Goal: Check status: Check status

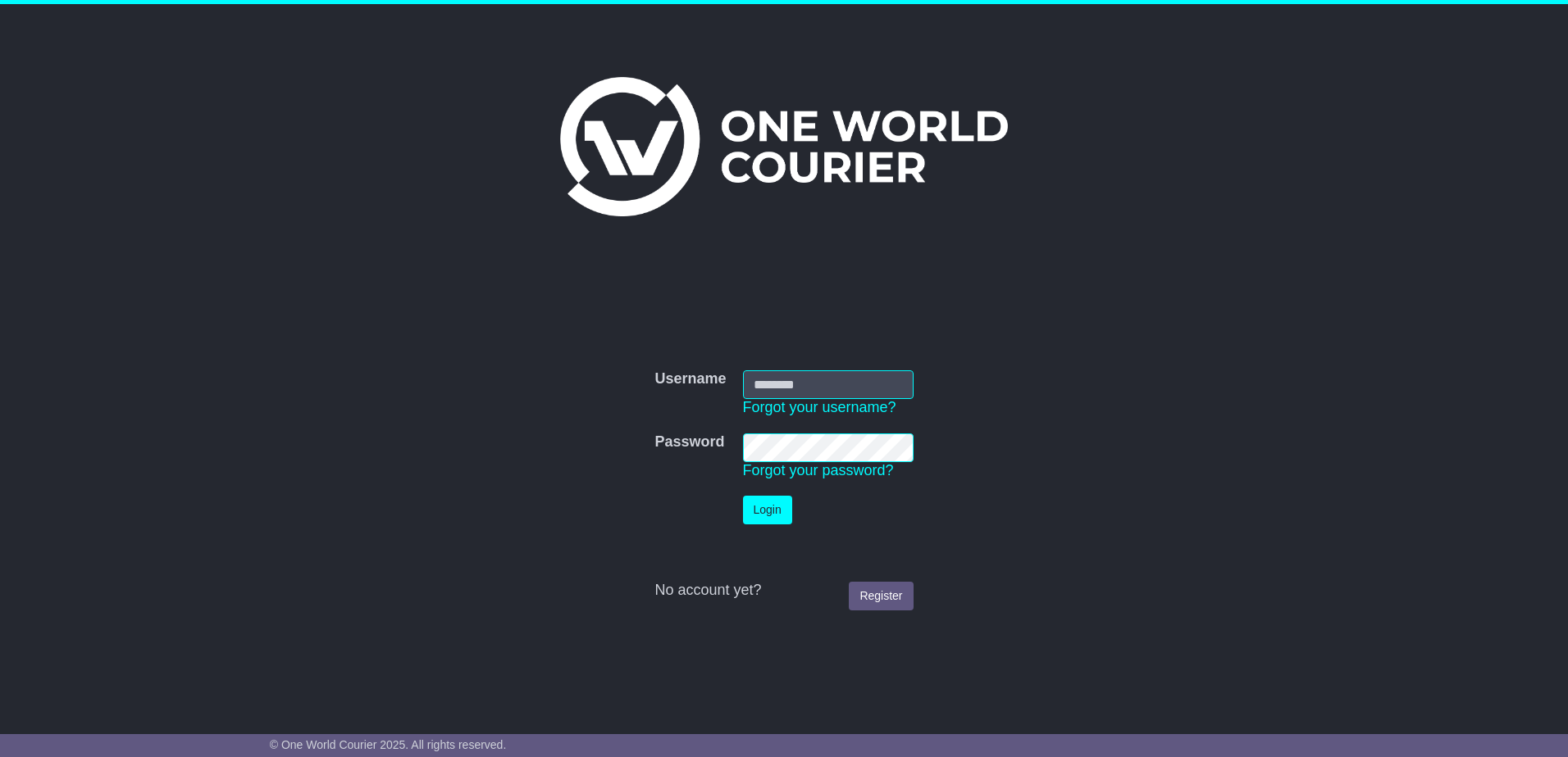
click at [789, 377] on input "Username" at bounding box center [828, 384] width 171 height 28
type input "**********"
click at [743, 495] on button "Login" at bounding box center [767, 509] width 50 height 28
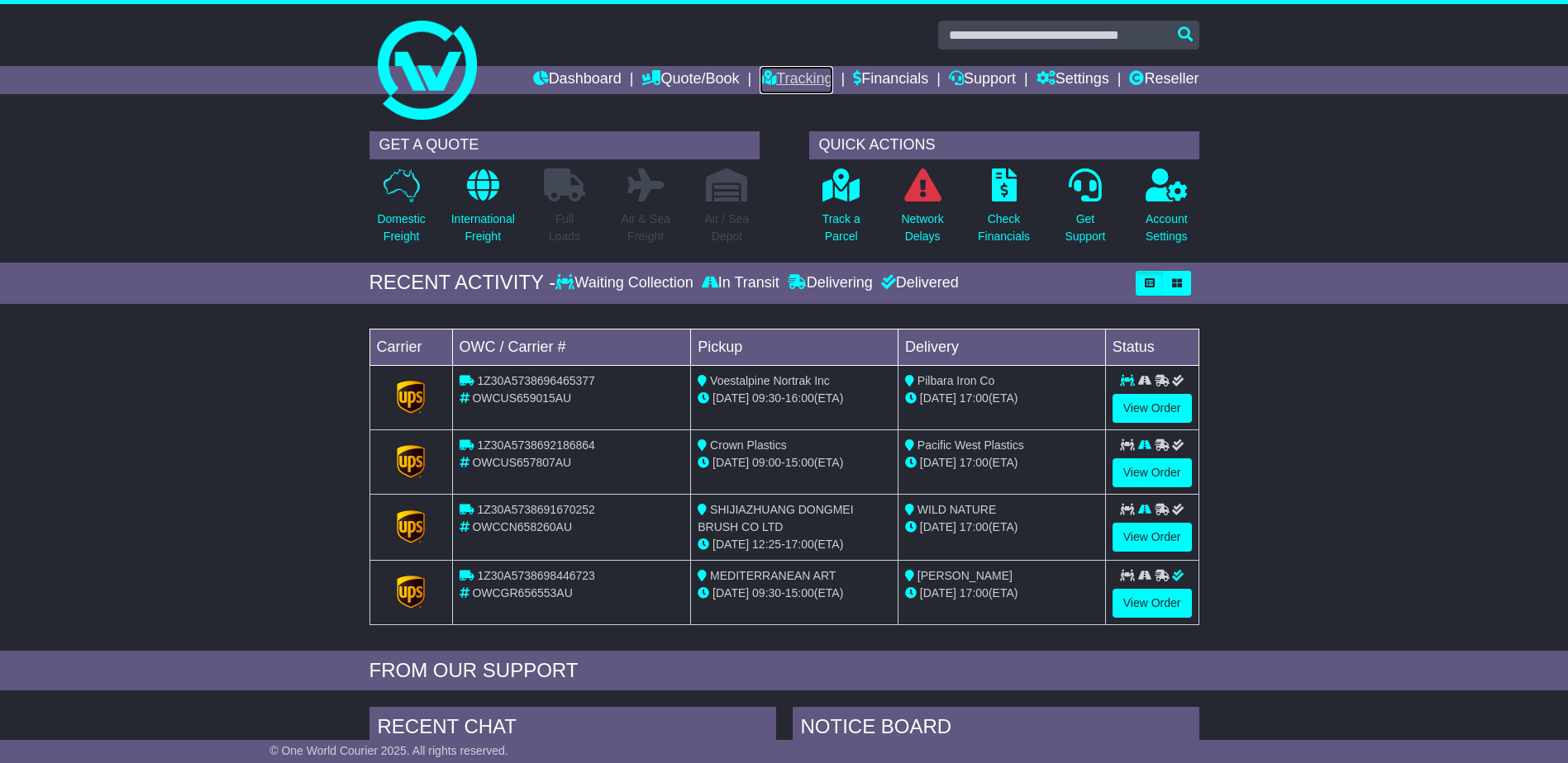
click at [802, 83] on link "Tracking" at bounding box center [796, 80] width 73 height 28
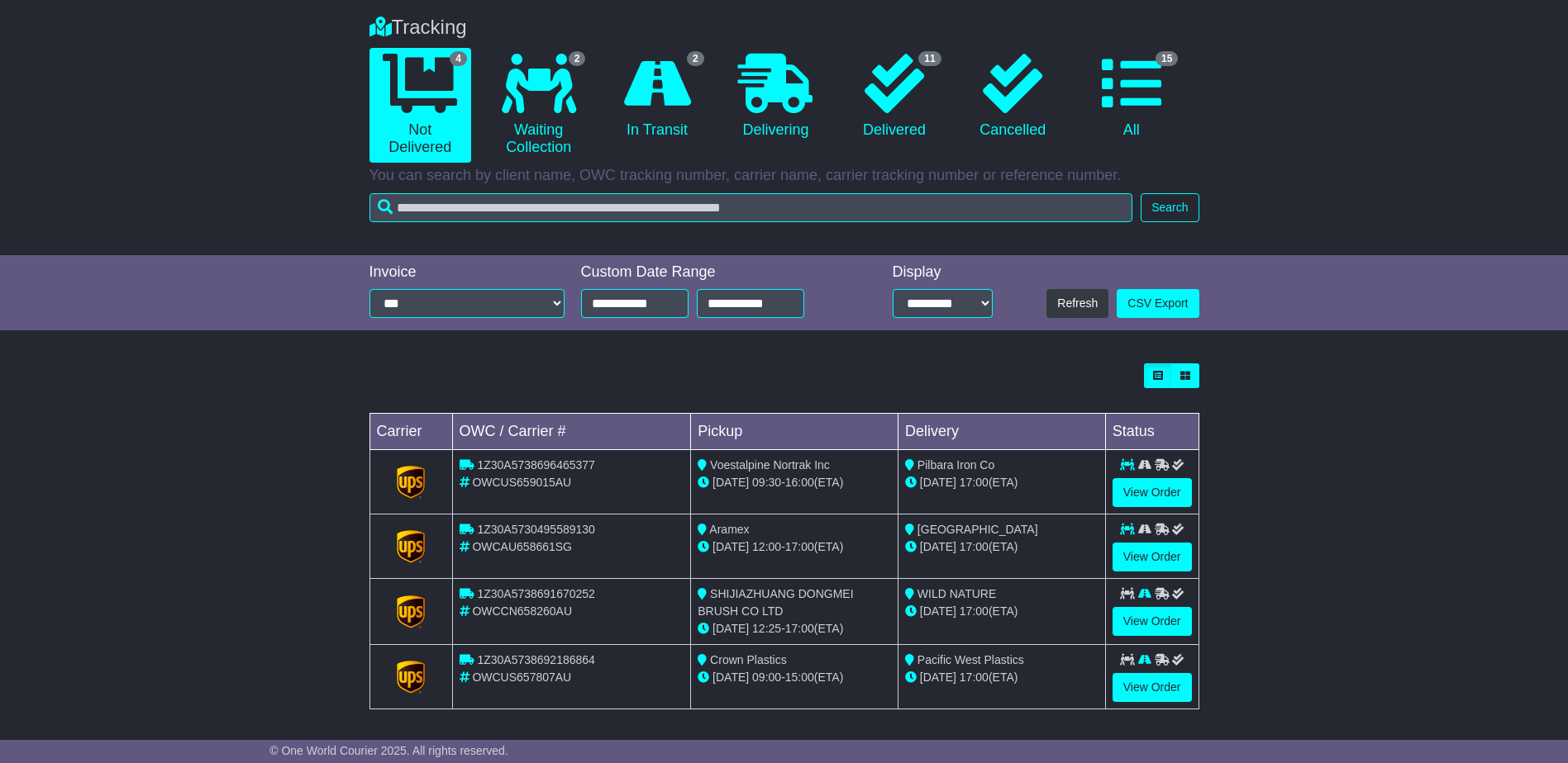
scroll to position [129, 0]
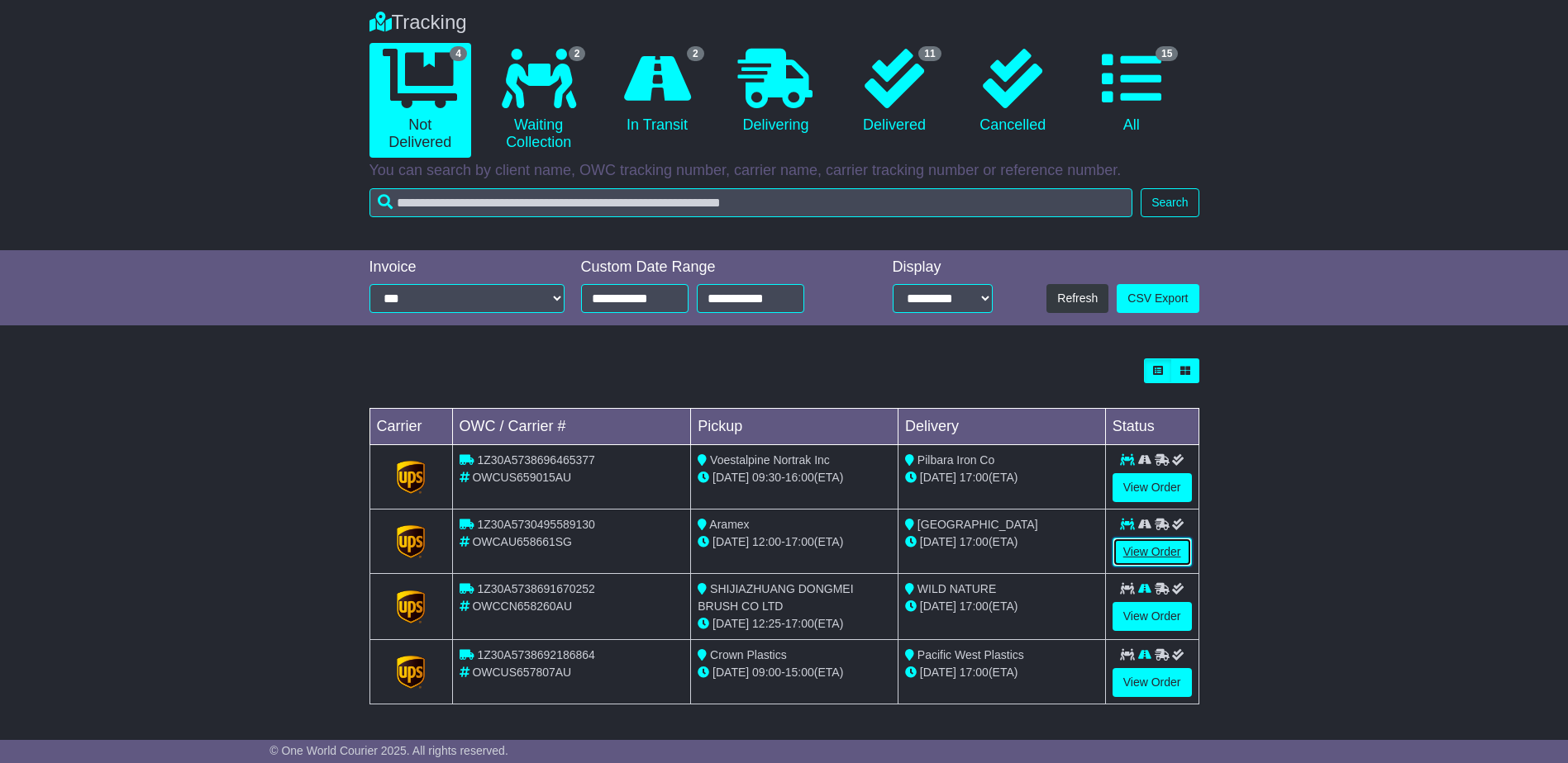
click at [1160, 554] on link "View Order" at bounding box center [1152, 552] width 80 height 29
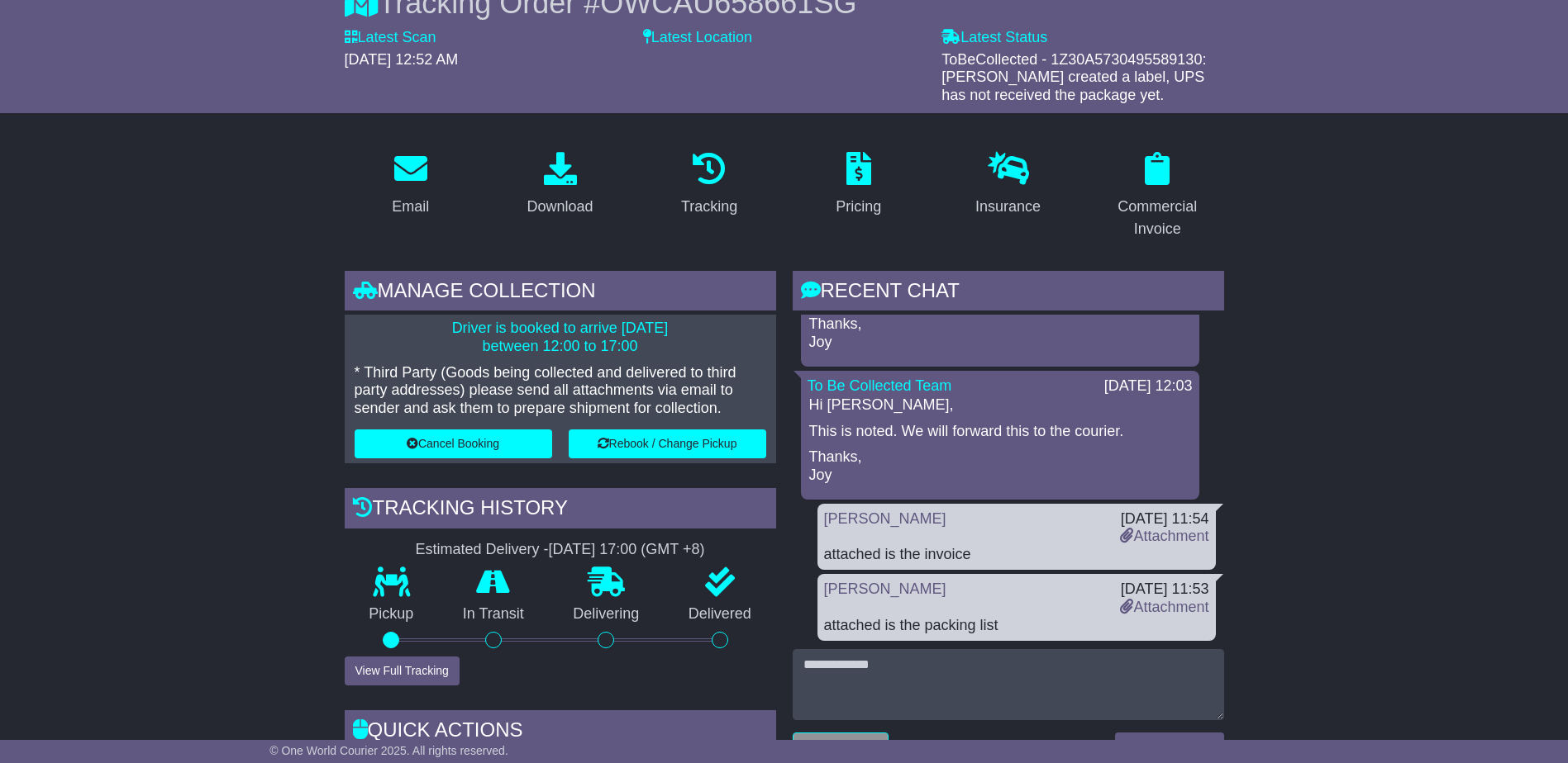
scroll to position [413, 0]
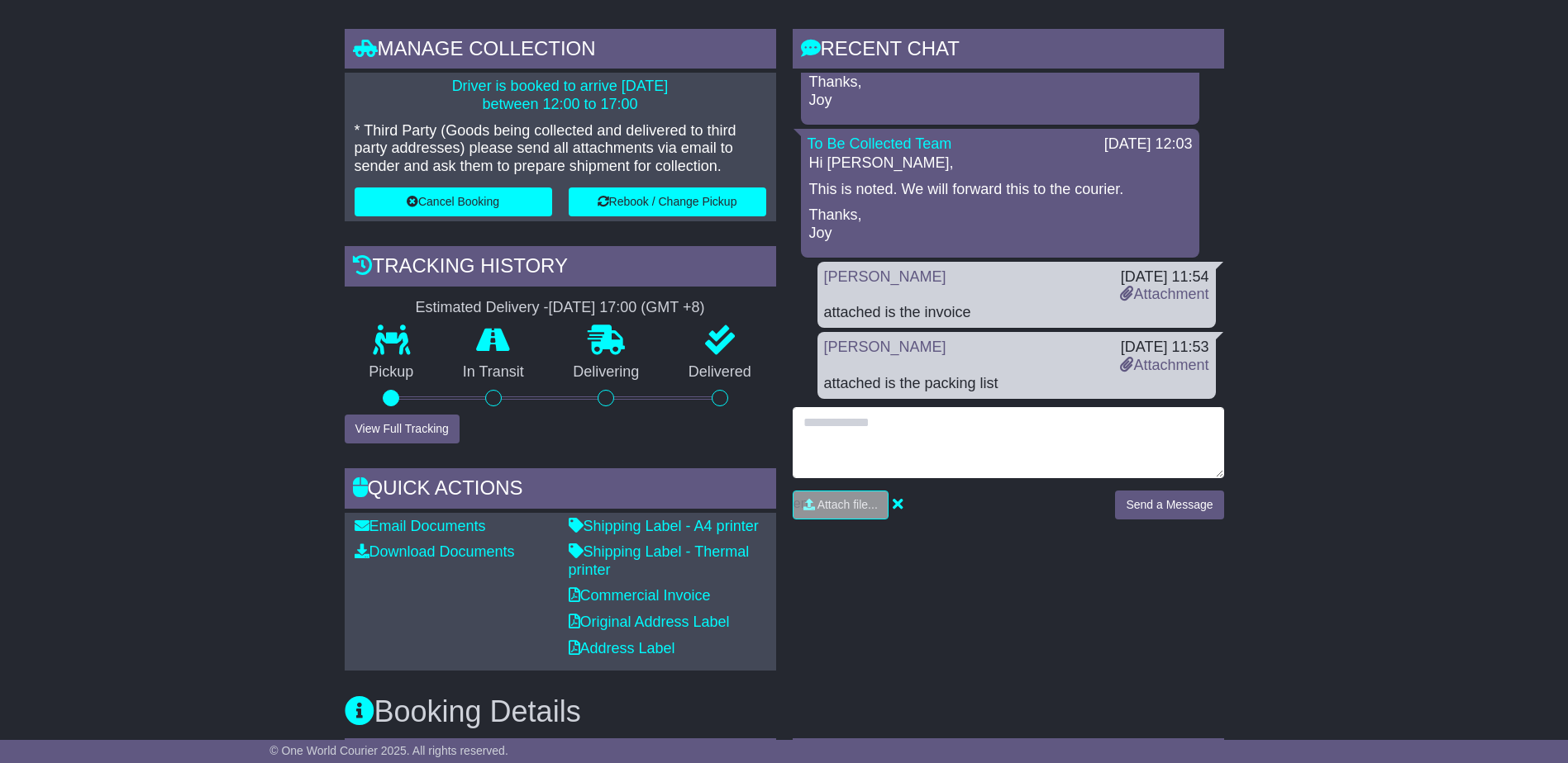
click at [981, 429] on textarea at bounding box center [1008, 442] width 431 height 71
type textarea "**********"
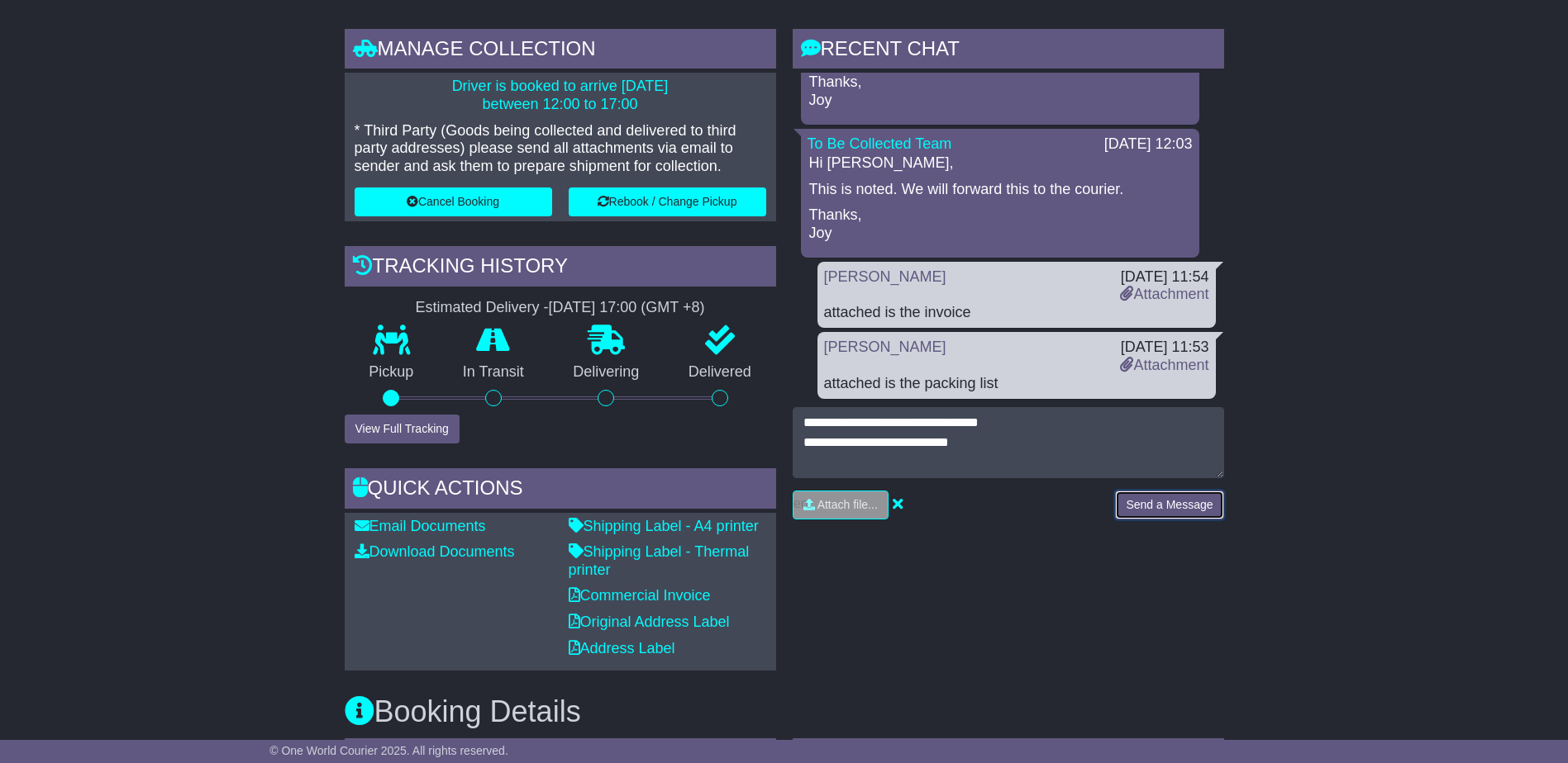
click at [1169, 512] on button "Send a Message" at bounding box center [1168, 505] width 108 height 29
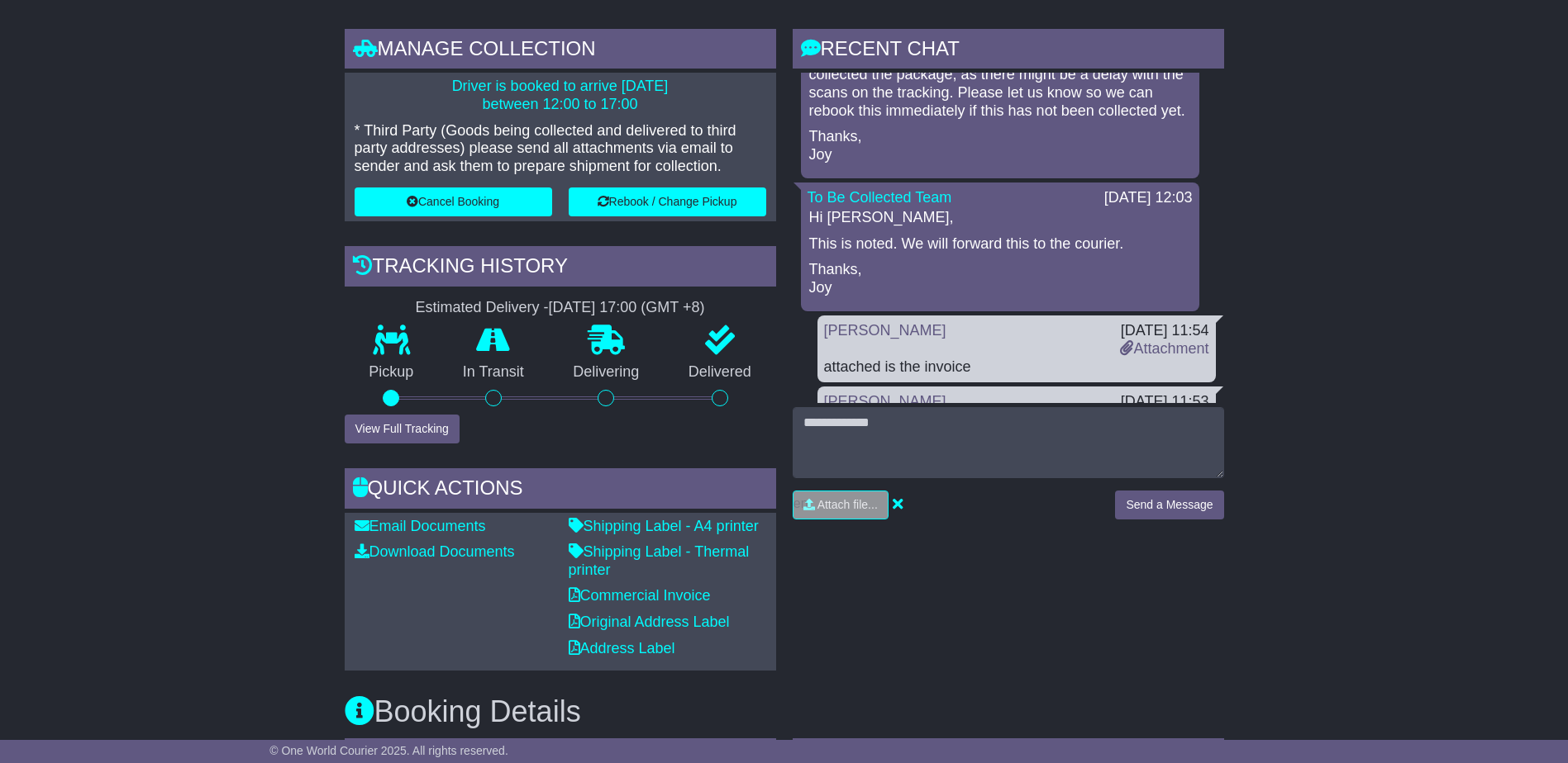
scroll to position [0, 0]
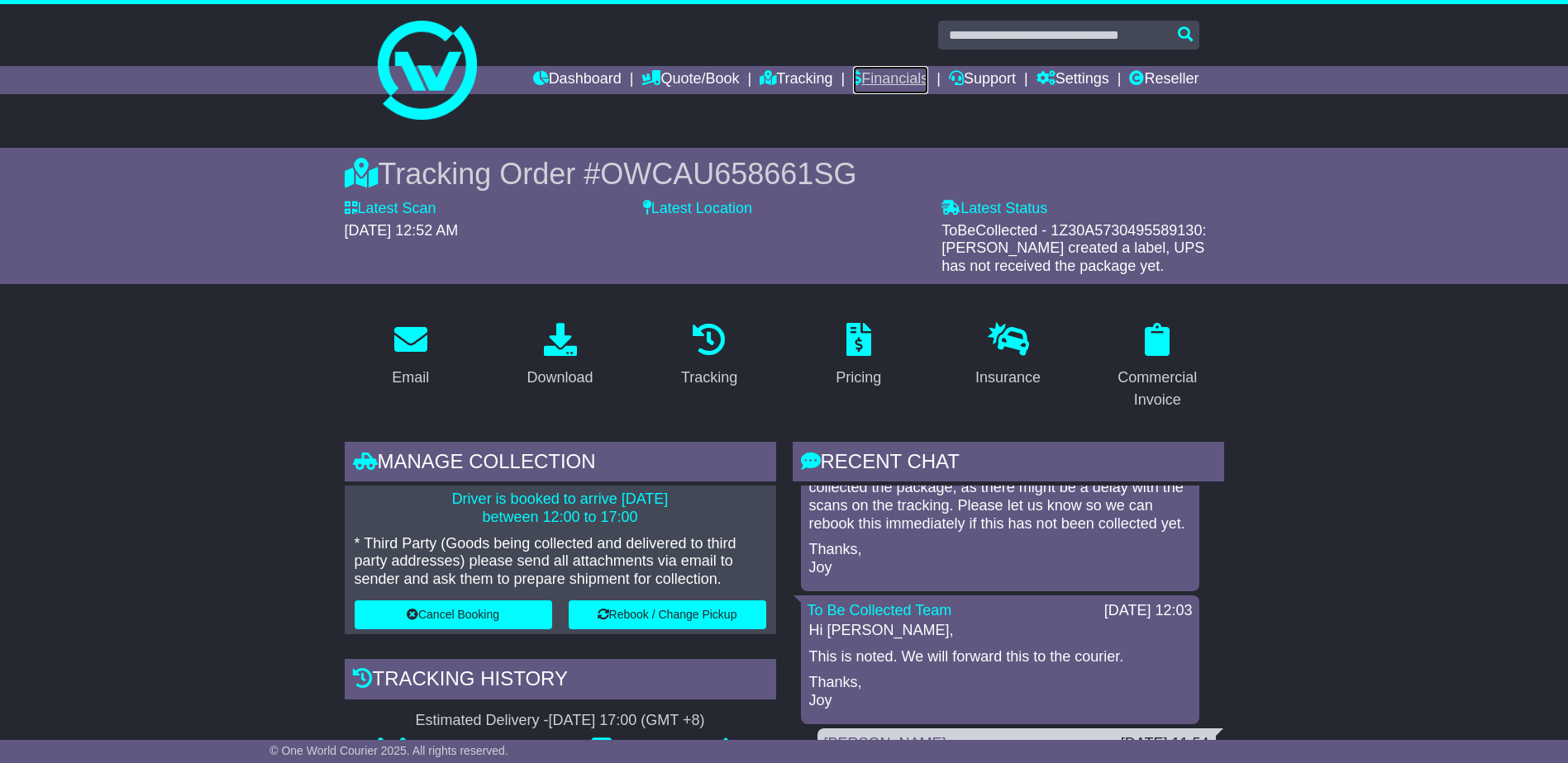
click at [870, 81] on link "Financials" at bounding box center [890, 80] width 75 height 28
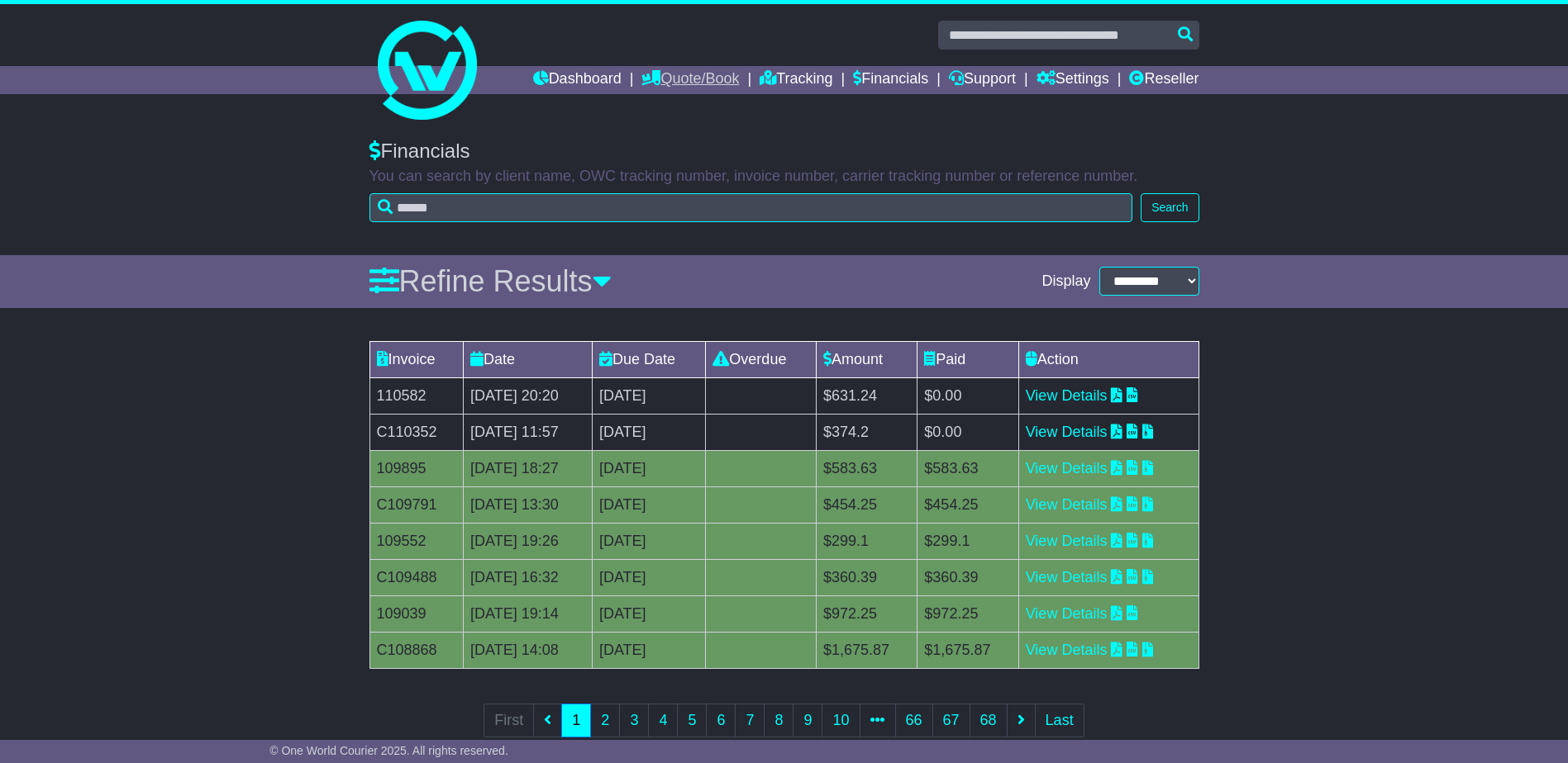
click at [655, 78] on link "Quote/Book" at bounding box center [689, 80] width 97 height 28
click at [1093, 396] on link "View Details" at bounding box center [1067, 396] width 81 height 17
click at [586, 72] on link "Dashboard" at bounding box center [577, 80] width 89 height 28
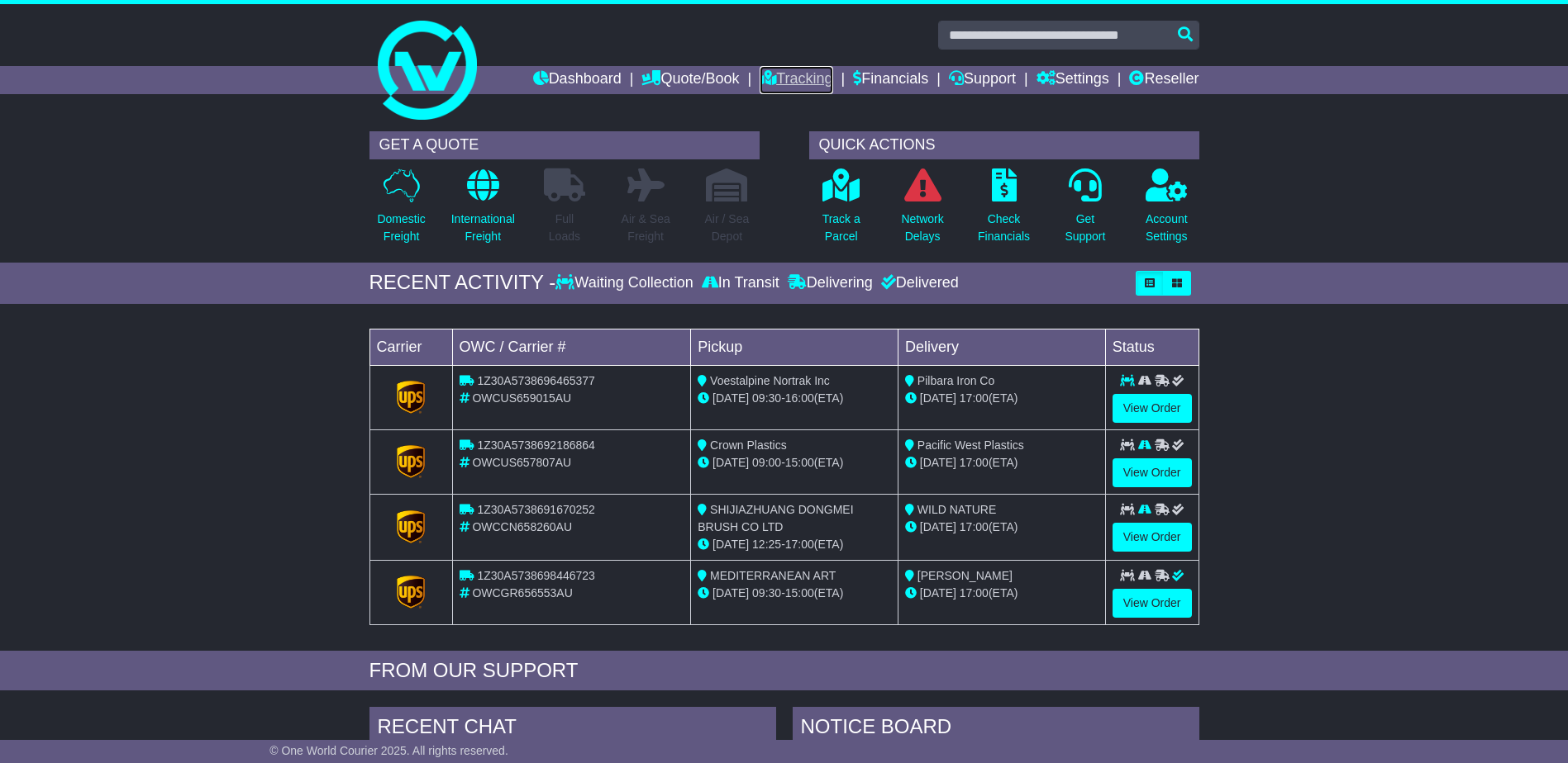
click at [803, 80] on link "Tracking" at bounding box center [796, 80] width 73 height 28
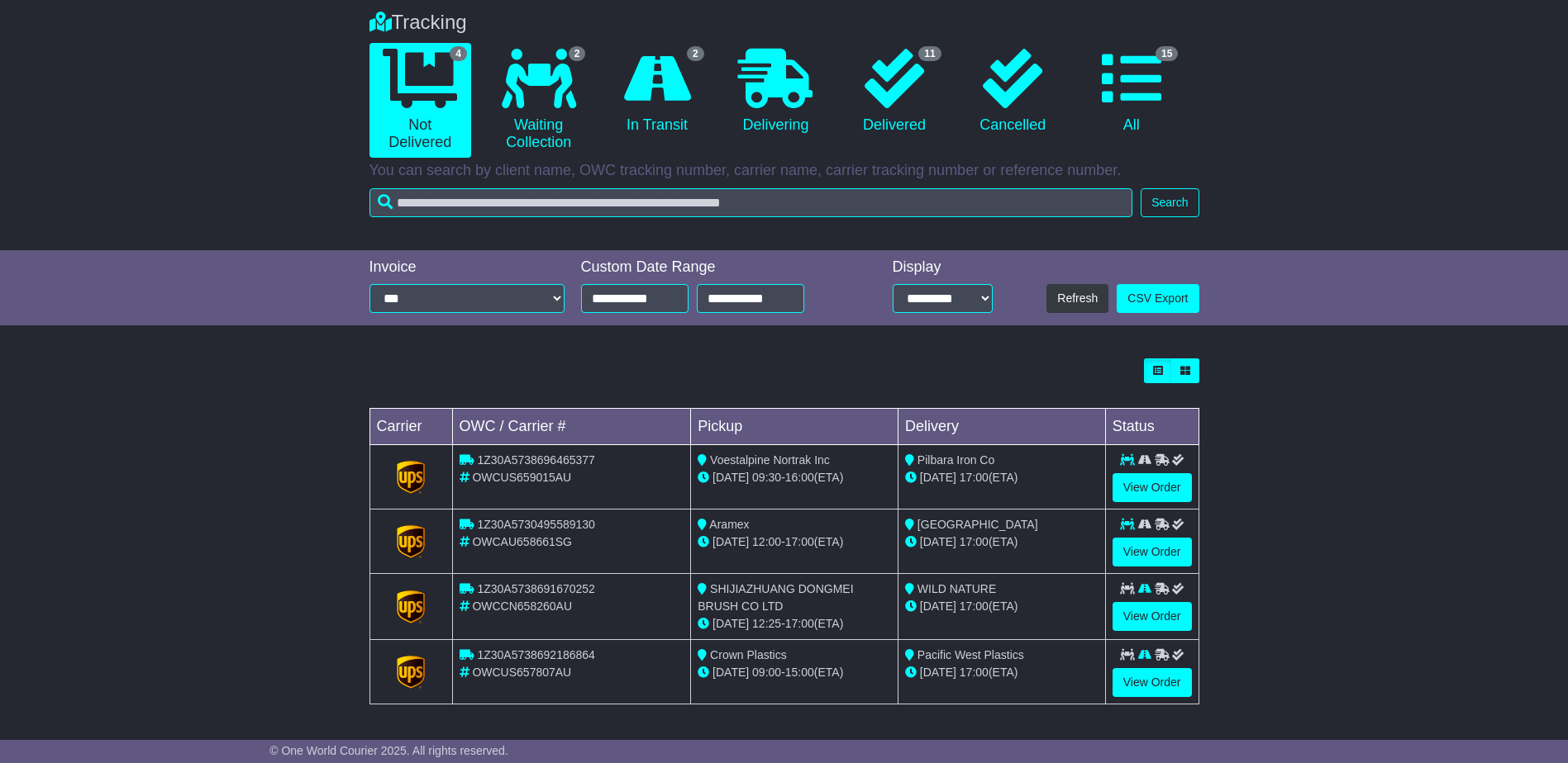
scroll to position [125, 0]
